Goal: Manage account settings

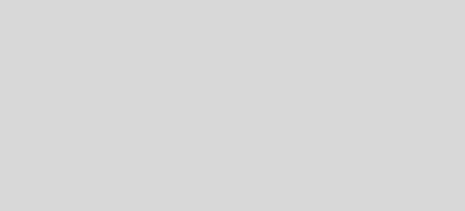
select select "es"
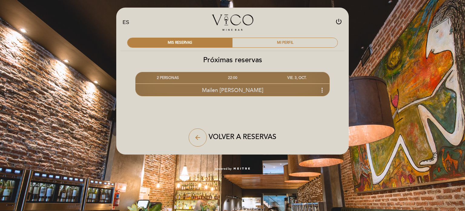
click at [323, 92] on icon "more_vert" at bounding box center [322, 89] width 7 height 7
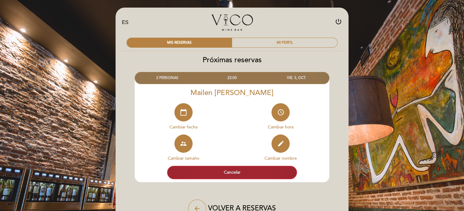
click at [251, 171] on button "Cancelar" at bounding box center [232, 171] width 130 height 13
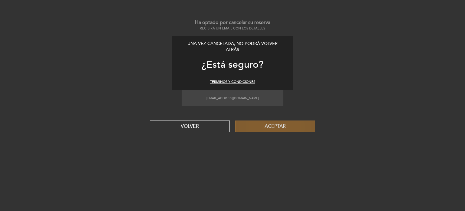
click at [265, 126] on button "Aceptar" at bounding box center [275, 126] width 80 height 12
